Goal: Information Seeking & Learning: Check status

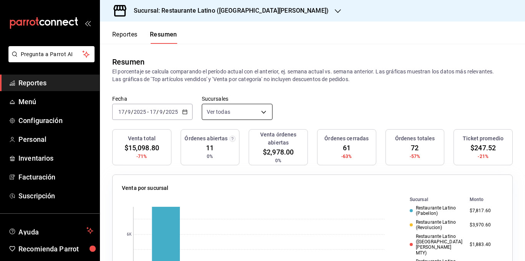
scroll to position [44, 0]
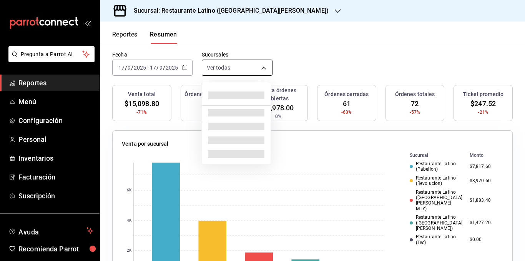
click at [255, 72] on body "Pregunta a Parrot AI Reportes Menú Configuración Personal Inventarios Facturaci…" at bounding box center [262, 130] width 525 height 261
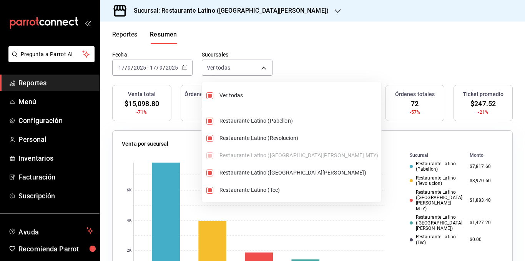
click at [236, 96] on span "Ver todas" at bounding box center [298, 95] width 159 height 8
type input "[object Object]"
checkbox input "false"
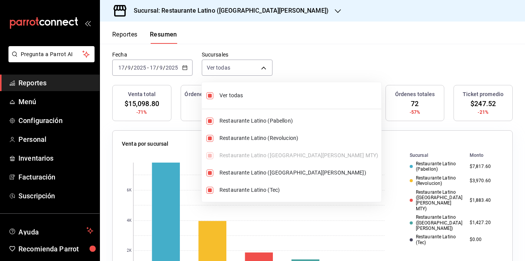
checkbox input "false"
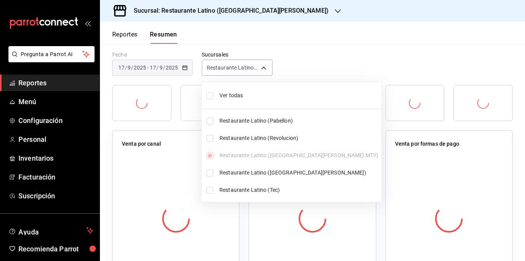
click at [235, 96] on span "Ver todas" at bounding box center [298, 95] width 159 height 8
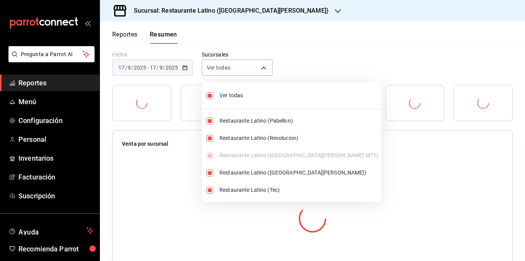
type input "[object Object],[object Object],[object Object],[object Object],[object Object]"
checkbox input "true"
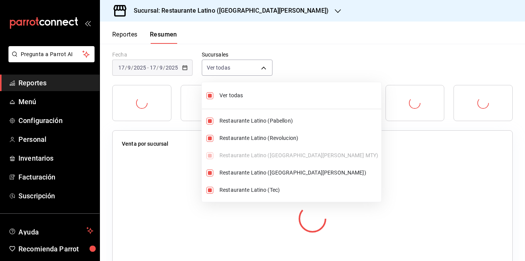
checkbox input "true"
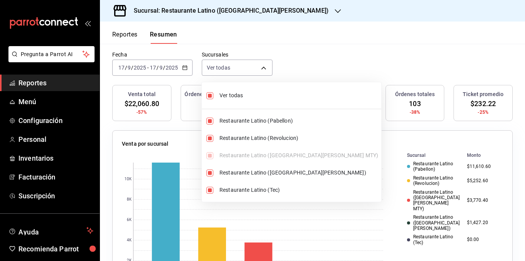
click at [317, 55] on div at bounding box center [262, 130] width 525 height 261
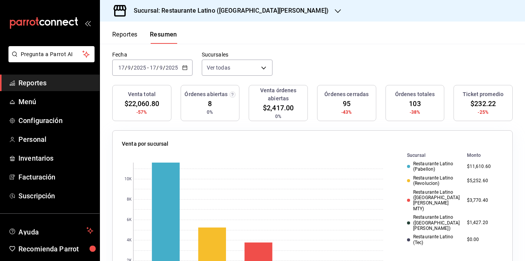
click at [307, 48] on div "Resumen El porcentaje se calcula comparando el período actual con el anterior, …" at bounding box center [312, 25] width 425 height 51
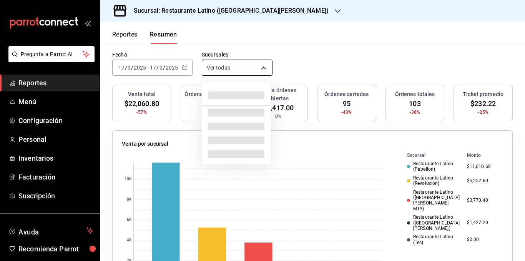
click at [227, 65] on body "Pregunta a Parrot AI Reportes Menú Configuración Personal Inventarios Facturaci…" at bounding box center [262, 130] width 525 height 261
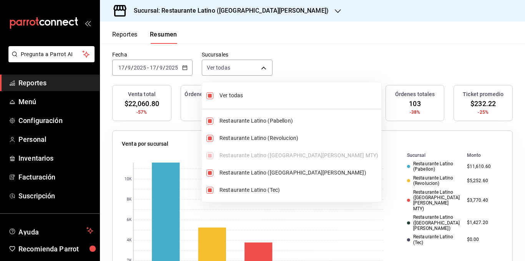
click at [237, 95] on span "Ver todas" at bounding box center [298, 95] width 159 height 8
type input "[object Object]"
checkbox input "false"
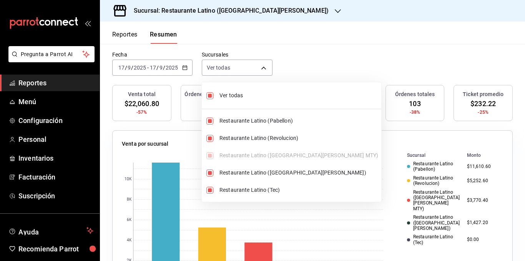
checkbox input "false"
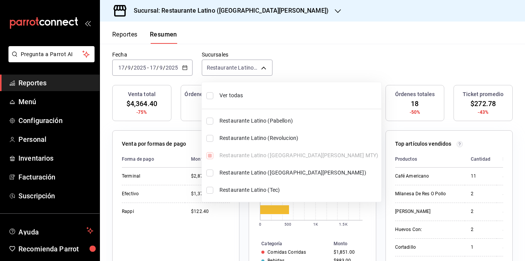
click at [237, 95] on span "Ver todas" at bounding box center [298, 95] width 159 height 8
type input "[object Object],[object Object],[object Object],[object Object],[object Object]"
checkbox input "true"
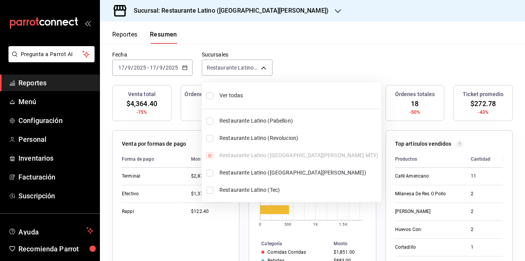
checkbox input "true"
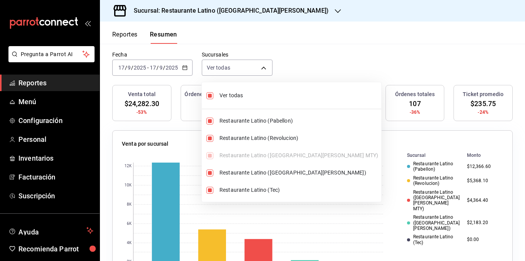
click at [329, 64] on div at bounding box center [262, 130] width 525 height 261
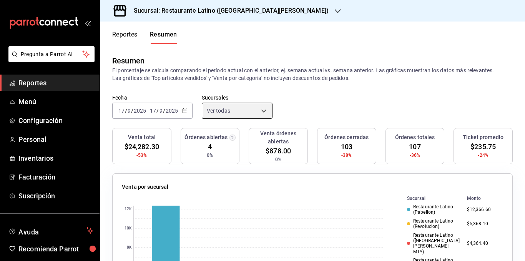
scroll to position [0, 0]
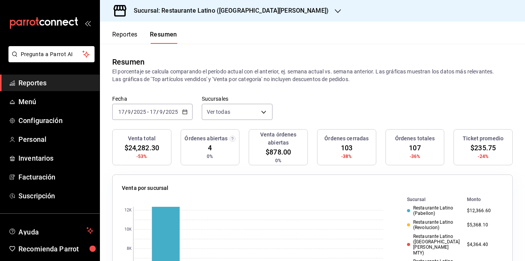
click at [243, 13] on h3 "Sucursal: Restaurante Latino ([GEOGRAPHIC_DATA][PERSON_NAME])" at bounding box center [228, 10] width 201 height 9
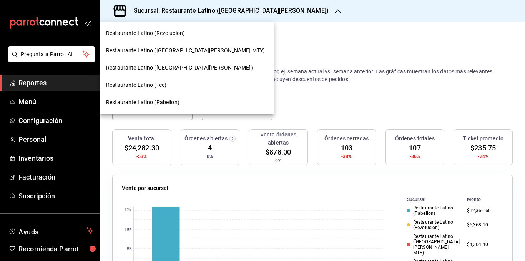
click at [184, 68] on div "Restaurante Latino ([GEOGRAPHIC_DATA][PERSON_NAME])" at bounding box center [187, 68] width 162 height 8
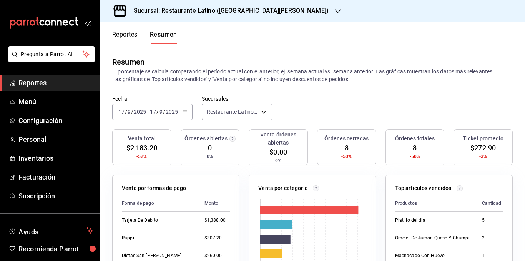
click at [263, 78] on p "El porcentaje se calcula comparando el período actual con el anterior, ej. sema…" at bounding box center [312, 75] width 400 height 15
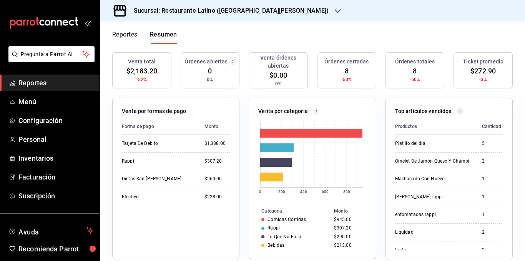
scroll to position [115, 0]
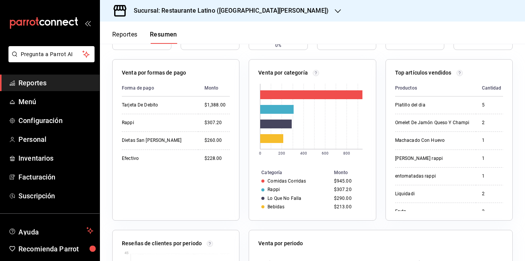
click at [184, 176] on div "Forma de pago Monto Tarjeta De Debito $1,388.00 Rappi $307.20 Dietas San [PERSO…" at bounding box center [176, 145] width 108 height 131
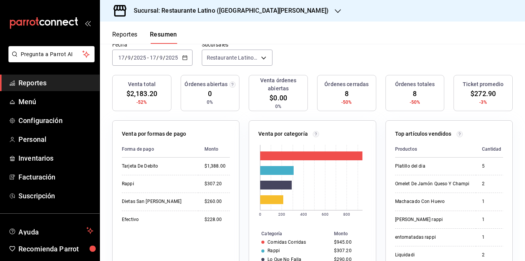
scroll to position [0, 0]
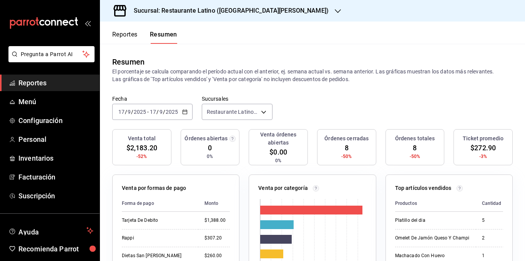
click at [131, 35] on button "Reportes" at bounding box center [124, 37] width 25 height 13
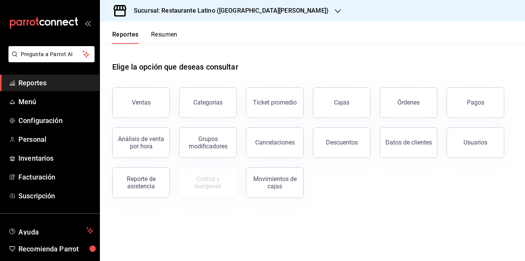
click at [167, 34] on button "Resumen" at bounding box center [164, 37] width 27 height 13
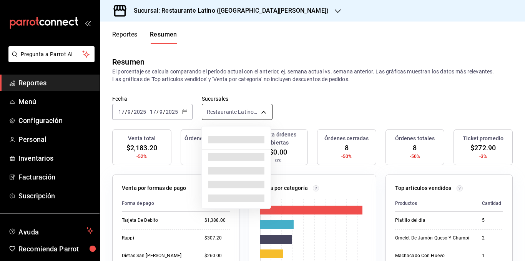
click at [236, 116] on body "Pregunta a Parrot AI Reportes Menú Configuración Personal Inventarios Facturaci…" at bounding box center [262, 130] width 525 height 261
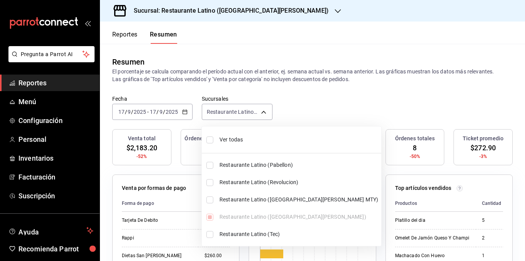
click at [239, 139] on span "Ver todas" at bounding box center [298, 140] width 159 height 8
type input "[object Object],[object Object],[object Object],[object Object],[object Object]"
checkbox input "true"
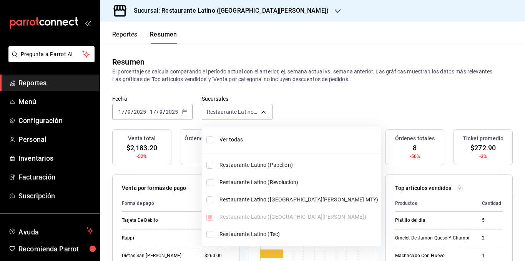
checkbox input "true"
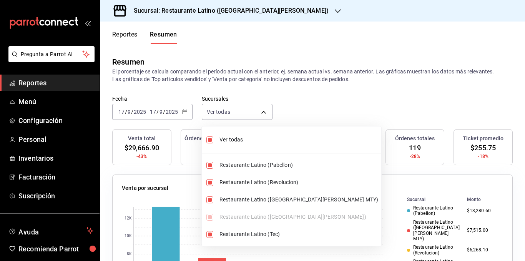
click at [238, 139] on span "Ver todas" at bounding box center [298, 140] width 159 height 8
type input "[object Object]"
checkbox input "false"
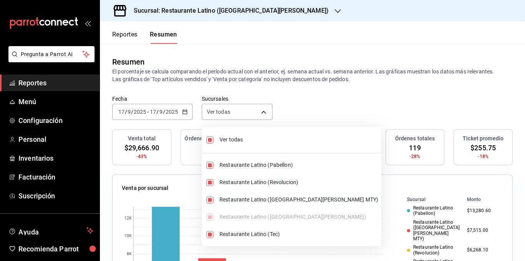
checkbox input "false"
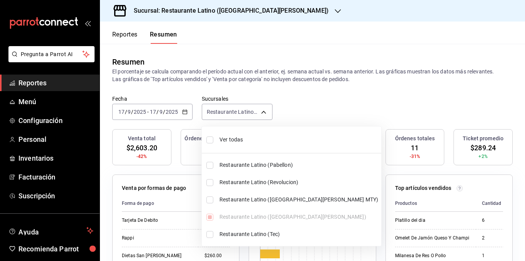
click at [238, 139] on span "Ver todas" at bounding box center [298, 140] width 159 height 8
type input "[object Object],[object Object],[object Object],[object Object],[object Object]"
checkbox input "true"
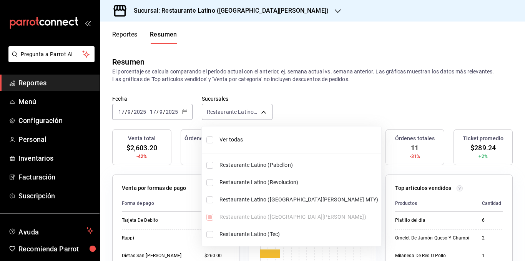
checkbox input "true"
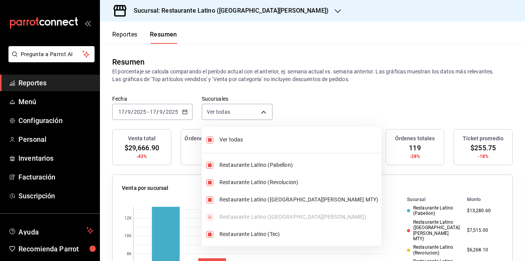
click at [238, 77] on div at bounding box center [262, 130] width 525 height 261
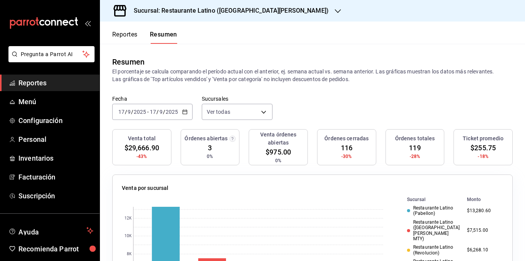
click at [235, 78] on p "El porcentaje se calcula comparando el período actual con el anterior, ej. sema…" at bounding box center [312, 75] width 400 height 15
click at [250, 78] on p "El porcentaje se calcula comparando el período actual con el anterior, ej. sema…" at bounding box center [312, 75] width 400 height 15
click at [224, 78] on p "El porcentaje se calcula comparando el período actual con el anterior, ej. sema…" at bounding box center [312, 75] width 400 height 15
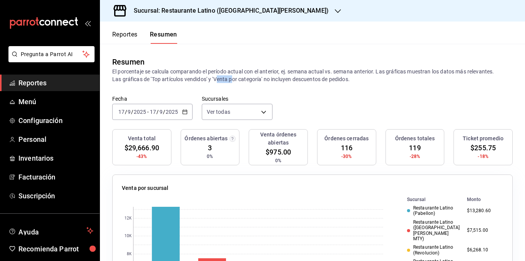
click at [224, 78] on p "El porcentaje se calcula comparando el período actual con el anterior, ej. sema…" at bounding box center [312, 75] width 400 height 15
click at [268, 77] on p "El porcentaje se calcula comparando el período actual con el anterior, ej. sema…" at bounding box center [312, 75] width 400 height 15
click at [277, 77] on p "El porcentaje se calcula comparando el período actual con el anterior, ej. sema…" at bounding box center [312, 75] width 400 height 15
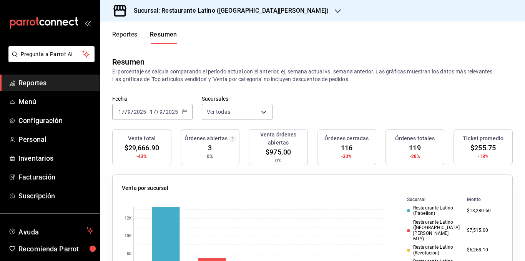
click at [315, 76] on p "El porcentaje se calcula comparando el período actual con el anterior, ej. sema…" at bounding box center [312, 75] width 400 height 15
click at [327, 76] on p "El porcentaje se calcula comparando el período actual con el anterior, ej. sema…" at bounding box center [312, 75] width 400 height 15
click at [343, 76] on p "El porcentaje se calcula comparando el período actual con el anterior, ej. sema…" at bounding box center [312, 75] width 400 height 15
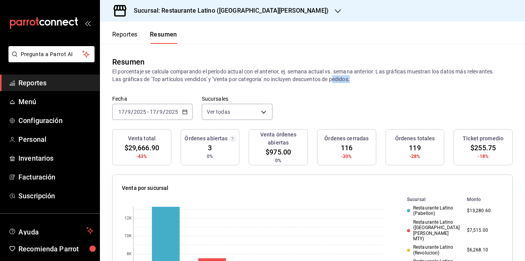
click at [343, 76] on p "El porcentaje se calcula comparando el período actual con el anterior, ej. sema…" at bounding box center [312, 75] width 400 height 15
click at [334, 78] on p "El porcentaje se calcula comparando el período actual con el anterior, ej. sema…" at bounding box center [312, 75] width 400 height 15
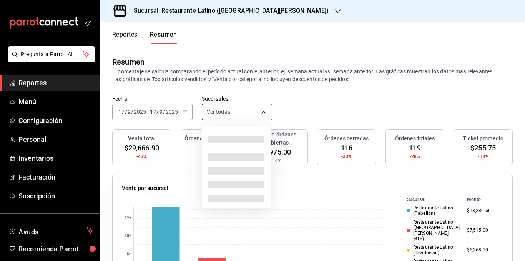
click at [230, 115] on body "Pregunta a Parrot AI Reportes Menú Configuración Personal Inventarios Facturaci…" at bounding box center [262, 130] width 525 height 261
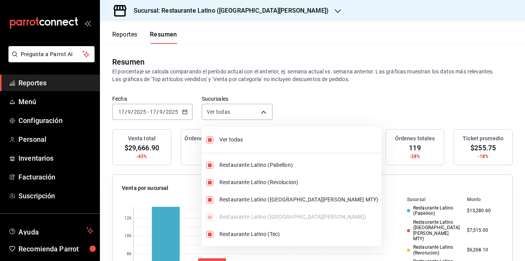
click at [232, 142] on span "Ver todas" at bounding box center [298, 140] width 159 height 8
type input "[object Object]"
checkbox input "false"
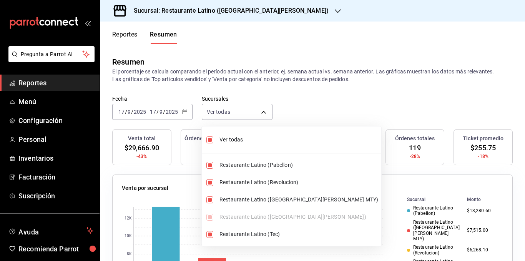
checkbox input "false"
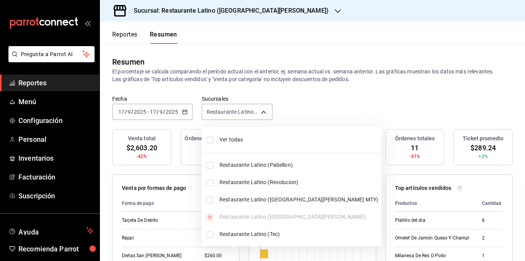
click at [234, 141] on span "Ver todas" at bounding box center [298, 140] width 159 height 8
type input "[object Object],[object Object],[object Object],[object Object],[object Object]"
checkbox input "true"
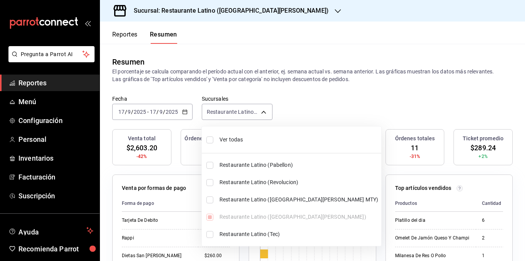
checkbox input "true"
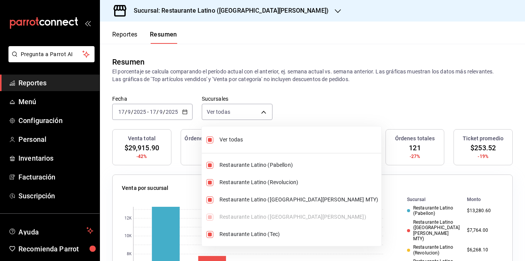
click at [250, 83] on div at bounding box center [262, 130] width 525 height 261
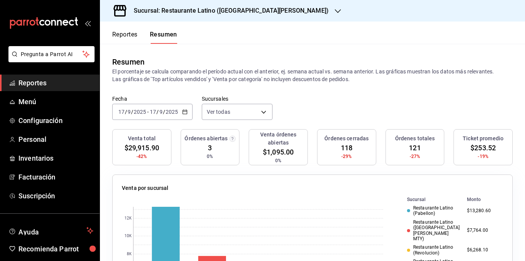
click at [252, 77] on p "El porcentaje se calcula comparando el período actual con el anterior, ej. sema…" at bounding box center [312, 75] width 400 height 15
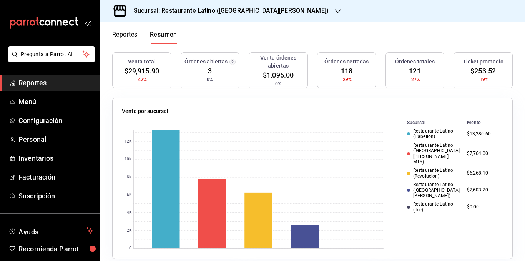
click at [425, 182] on div "Restaurante Latino ([GEOGRAPHIC_DATA][PERSON_NAME])" at bounding box center [434, 190] width 54 height 17
click at [423, 201] on div "Restaurante Latino (Tec)" at bounding box center [434, 206] width 54 height 11
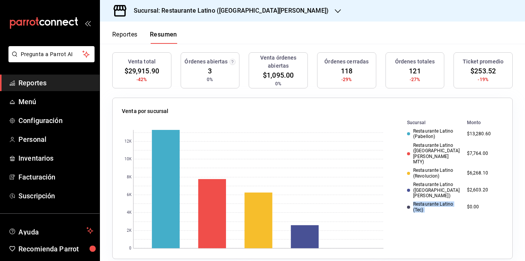
click at [423, 201] on div "Restaurante Latino (Tec)" at bounding box center [434, 206] width 54 height 11
click at [419, 180] on td "Restaurante Latino ([GEOGRAPHIC_DATA][PERSON_NAME])" at bounding box center [429, 190] width 69 height 20
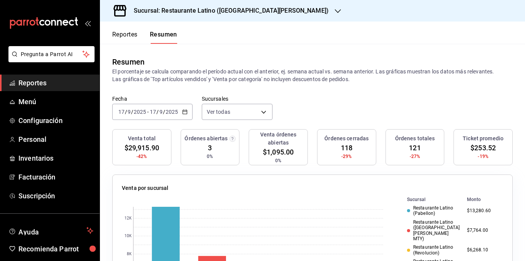
click at [129, 35] on button "Reportes" at bounding box center [124, 37] width 25 height 13
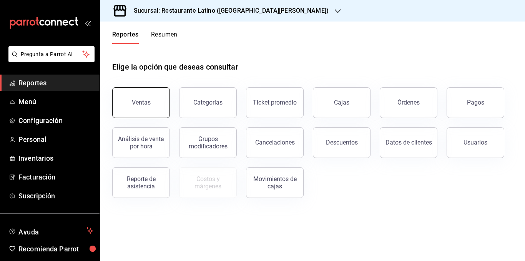
click at [149, 101] on div "Ventas" at bounding box center [141, 102] width 19 height 7
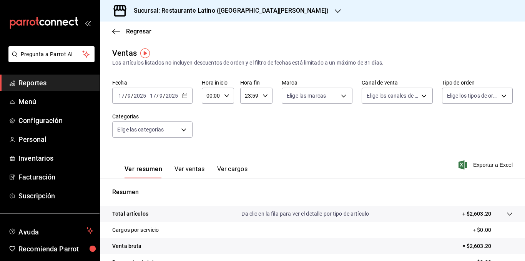
click at [192, 169] on button "Ver ventas" at bounding box center [189, 171] width 30 height 13
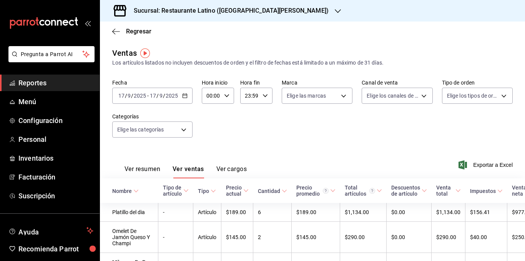
click at [226, 167] on button "Ver cargos" at bounding box center [231, 171] width 31 height 13
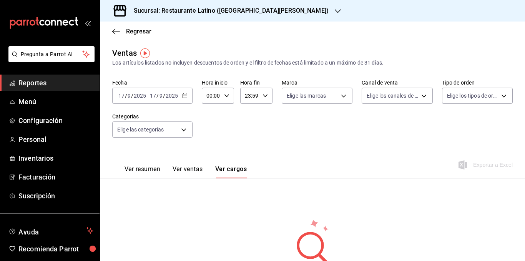
click at [152, 169] on button "Ver resumen" at bounding box center [142, 171] width 36 height 13
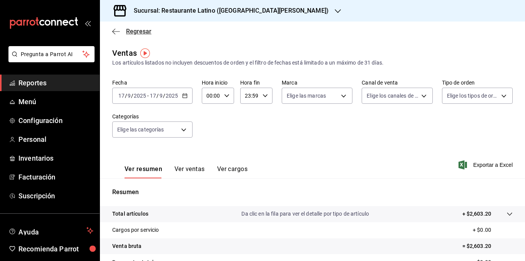
click at [133, 30] on span "Regresar" at bounding box center [138, 31] width 25 height 7
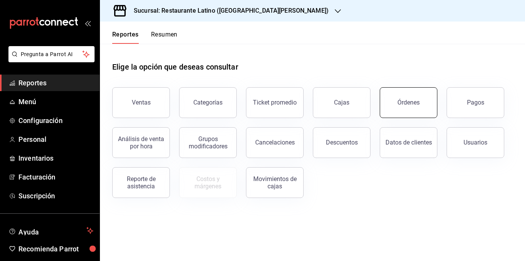
click at [398, 109] on button "Órdenes" at bounding box center [409, 102] width 58 height 31
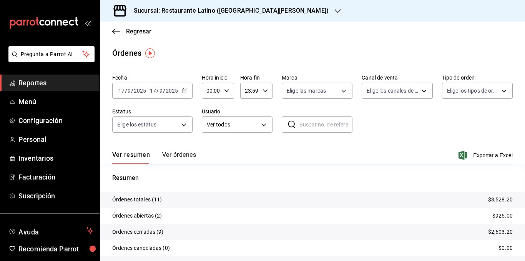
click at [172, 156] on button "Ver órdenes" at bounding box center [179, 157] width 34 height 13
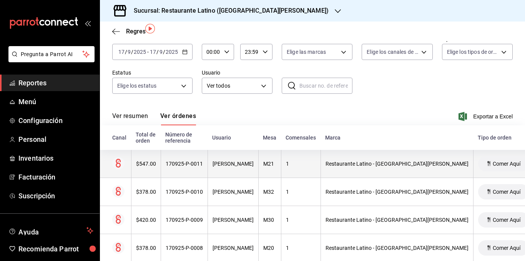
scroll to position [0, 0]
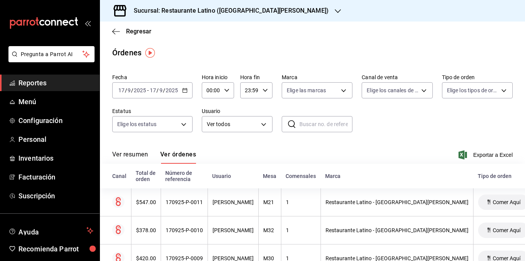
click at [274, 151] on div "Ver resumen Ver órdenes Exportar a Excel" at bounding box center [312, 152] width 400 height 22
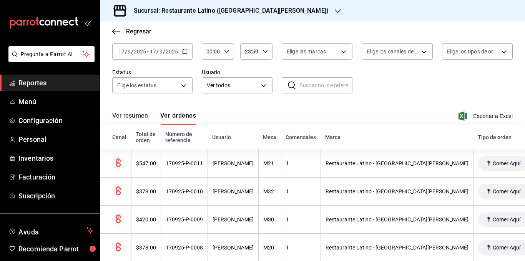
scroll to position [39, 0]
click at [140, 32] on span "Regresar" at bounding box center [138, 31] width 25 height 7
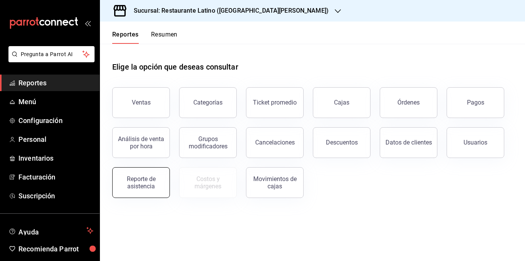
click at [148, 189] on button "Reporte de asistencia" at bounding box center [141, 182] width 58 height 31
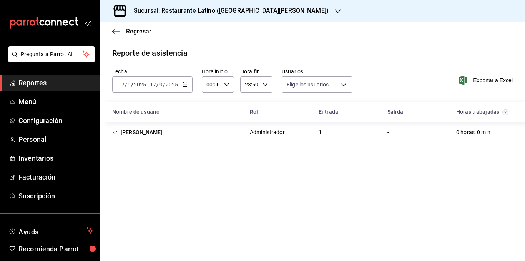
type input "f03ba44f-745f-466f-8bd2-86c9a2535bc9,65cf2d40-b699-49ab-9caf-220082bddac2,137b1…"
click at [182, 84] on icon "button" at bounding box center [184, 84] width 5 height 5
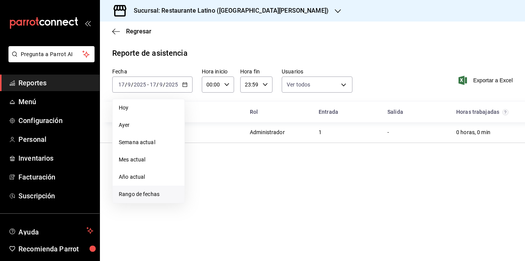
click at [164, 191] on span "Rango de fechas" at bounding box center [149, 194] width 60 height 8
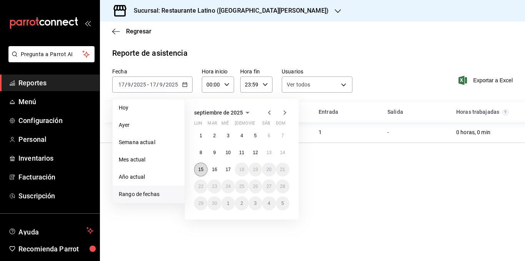
click at [200, 167] on abbr "15" at bounding box center [200, 169] width 5 height 5
click at [222, 167] on button "17" at bounding box center [227, 170] width 13 height 14
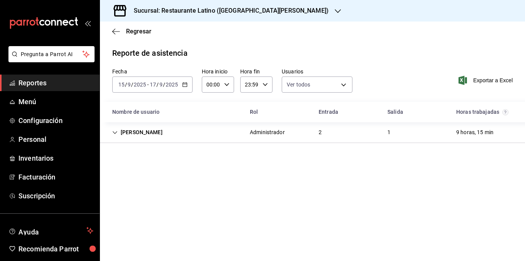
click at [114, 132] on icon "Cell" at bounding box center [114, 132] width 5 height 5
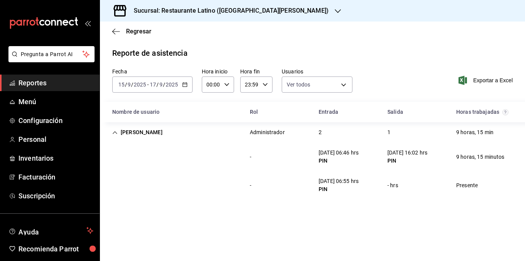
click at [159, 163] on div "- [DATE] 06:46 hrs PIN [DATE] 16:02 hrs PIN 9 horas, 15 minutos" at bounding box center [312, 157] width 425 height 28
